Goal: Find specific page/section: Find specific page/section

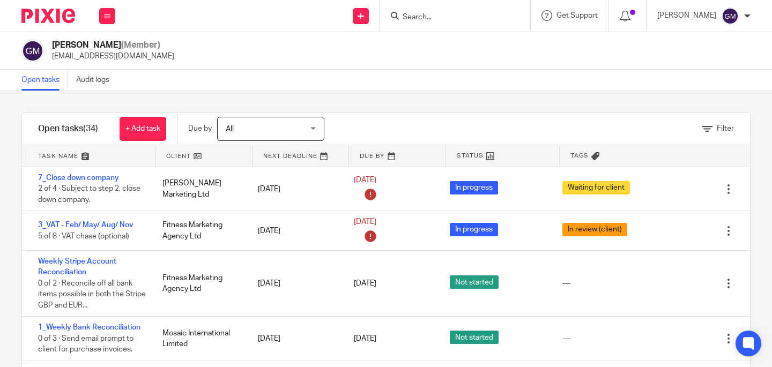
scroll to position [576, 0]
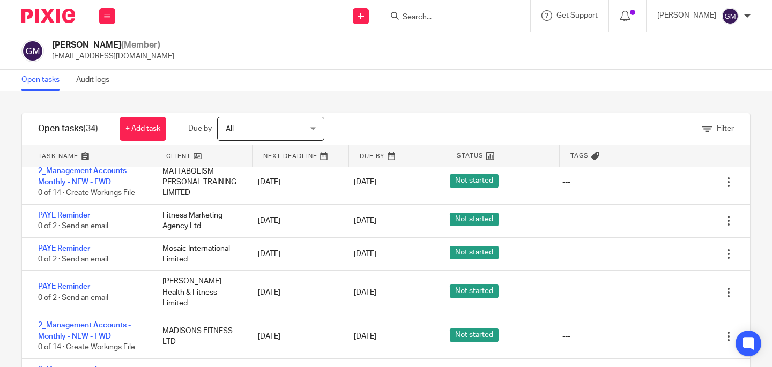
click at [438, 19] on input "Search" at bounding box center [450, 18] width 96 height 10
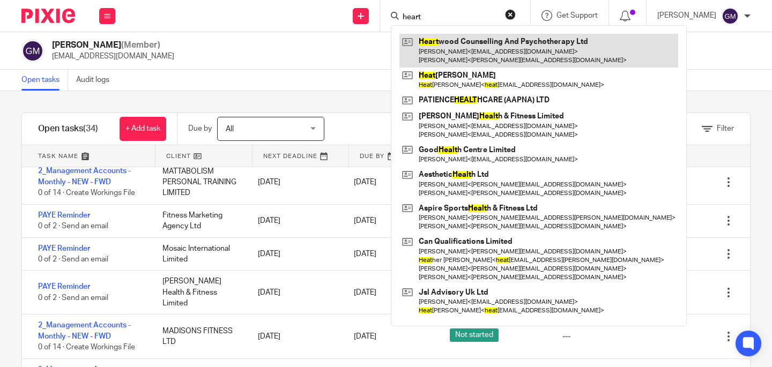
type input "heart"
click at [463, 48] on link at bounding box center [538, 50] width 279 height 33
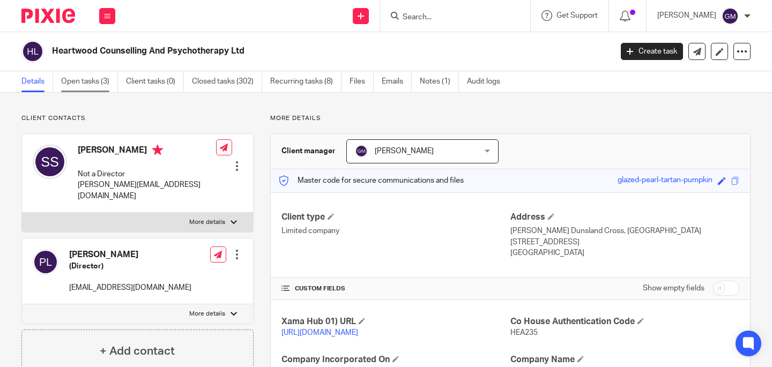
click at [88, 81] on link "Open tasks (3)" at bounding box center [89, 81] width 57 height 21
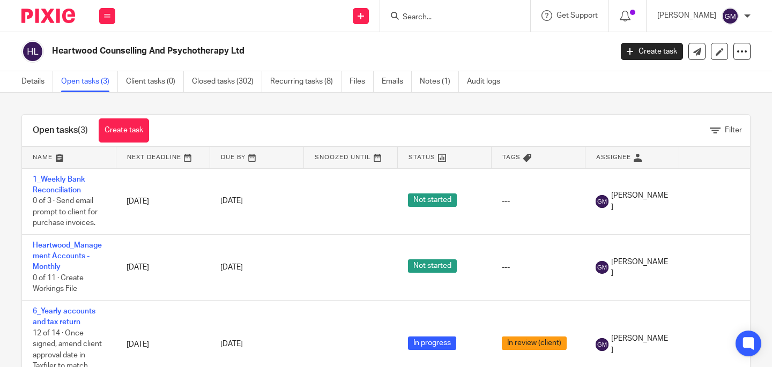
scroll to position [16, 0]
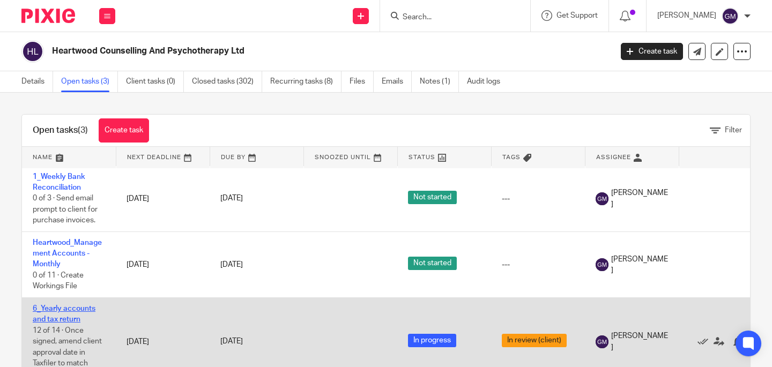
click at [57, 306] on link "6_Yearly accounts and tax return" at bounding box center [64, 314] width 63 height 18
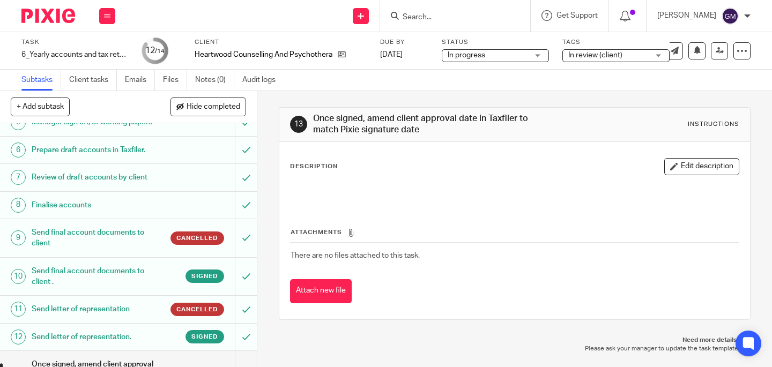
scroll to position [196, 0]
